Goal: Check status: Check status

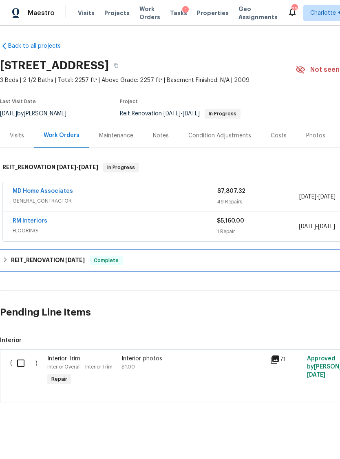
click at [25, 258] on h6 "REIT_RENOVATION 7/23/25" at bounding box center [48, 261] width 74 height 10
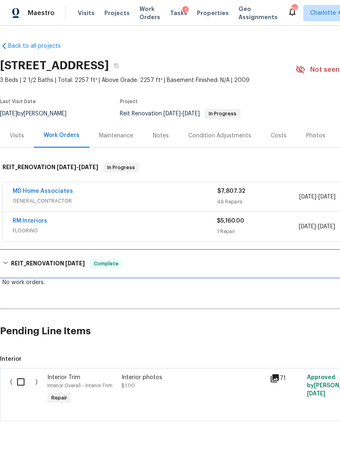
click at [15, 262] on h6 "REIT_RENOVATION 7/23/25" at bounding box center [48, 264] width 74 height 10
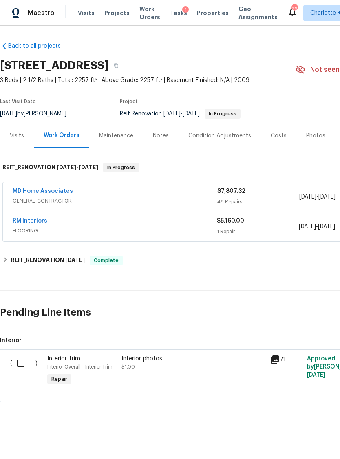
click at [274, 137] on div "Costs" at bounding box center [279, 136] width 16 height 8
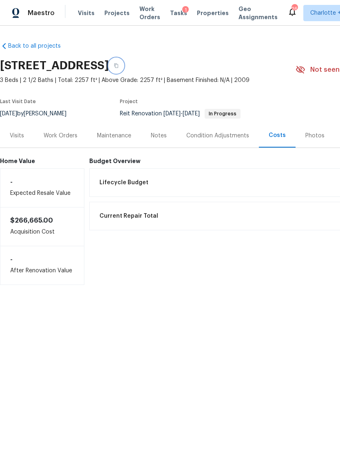
click at [119, 68] on icon "button" at bounding box center [116, 65] width 5 height 5
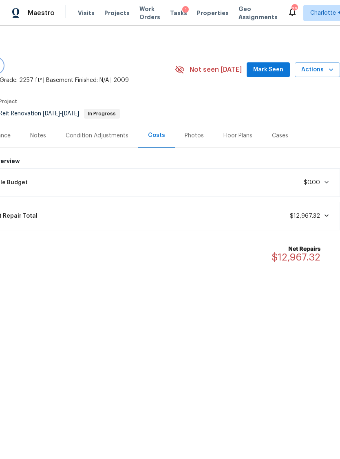
scroll to position [0, 121]
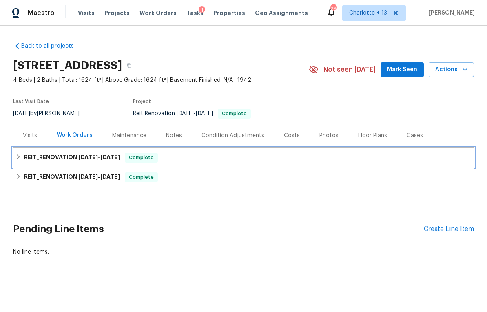
click at [56, 161] on h6 "REIT_RENOVATION [DATE] - [DATE]" at bounding box center [72, 158] width 96 height 10
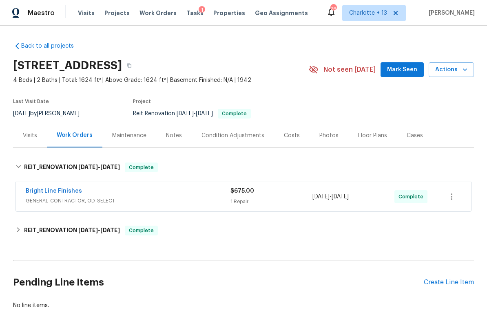
click at [176, 200] on span "GENERAL_CONTRACTOR, OD_SELECT" at bounding box center [128, 201] width 205 height 8
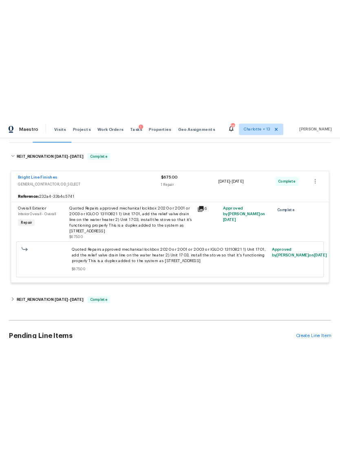
scroll to position [128, 0]
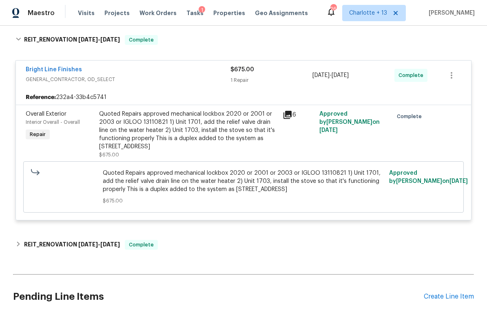
click at [288, 111] on icon at bounding box center [288, 115] width 10 height 10
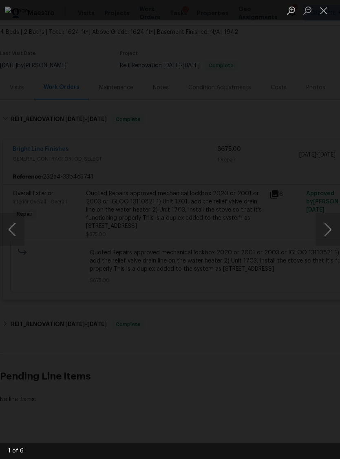
scroll to position [48, 0]
click at [328, 224] on button "Next image" at bounding box center [328, 229] width 24 height 33
click at [327, 231] on button "Next image" at bounding box center [328, 229] width 24 height 33
click at [327, 229] on button "Next image" at bounding box center [328, 229] width 24 height 33
click at [325, 231] on button "Next image" at bounding box center [328, 229] width 24 height 33
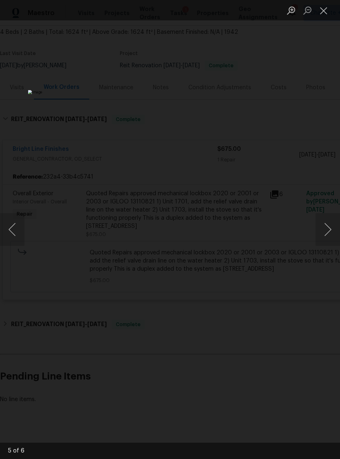
click at [325, 223] on button "Next image" at bounding box center [328, 229] width 24 height 33
click at [326, 228] on button "Next image" at bounding box center [328, 229] width 24 height 33
click at [328, 230] on button "Next image" at bounding box center [328, 229] width 24 height 33
click at [321, 224] on button "Next image" at bounding box center [328, 229] width 24 height 33
click at [320, 224] on button "Next image" at bounding box center [328, 229] width 24 height 33
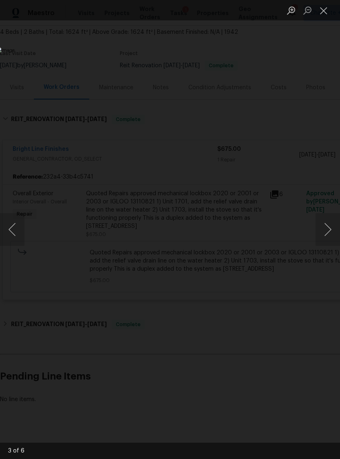
click at [324, 226] on button "Next image" at bounding box center [328, 229] width 24 height 33
click at [321, 12] on button "Close lightbox" at bounding box center [324, 10] width 16 height 14
